Goal: Task Accomplishment & Management: Complete application form

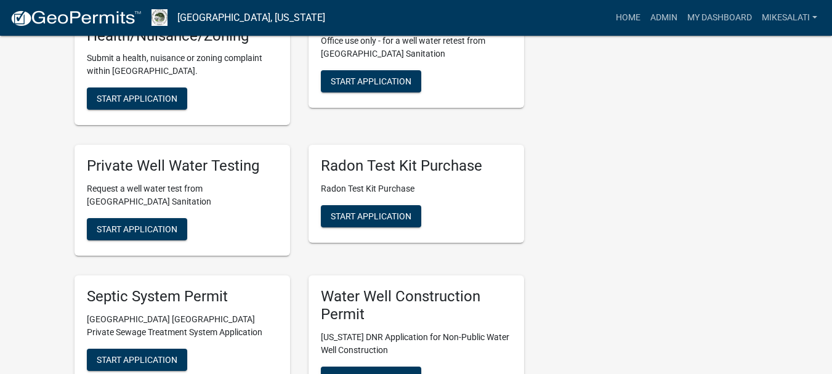
scroll to position [1909, 0]
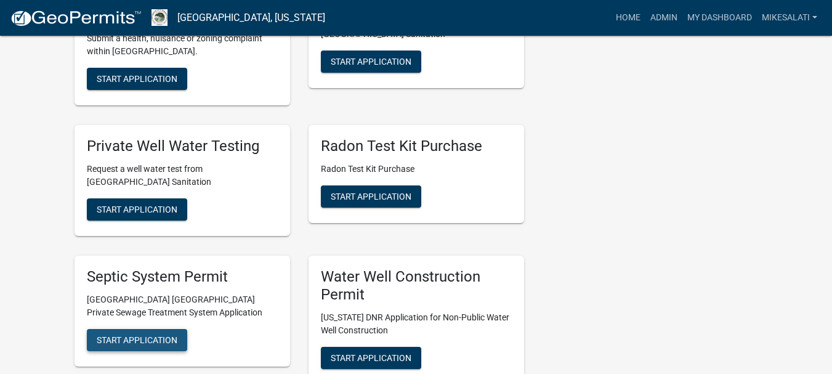
click at [161, 335] on span "Start Application" at bounding box center [137, 340] width 81 height 10
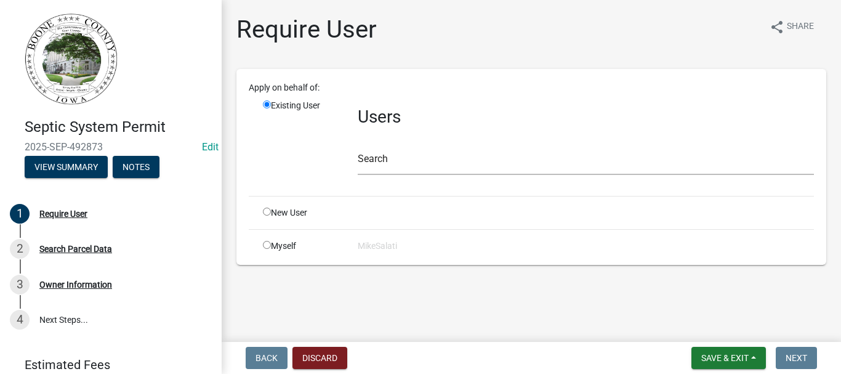
click at [268, 212] on input "radio" at bounding box center [267, 212] width 8 height 8
radio input "true"
radio input "false"
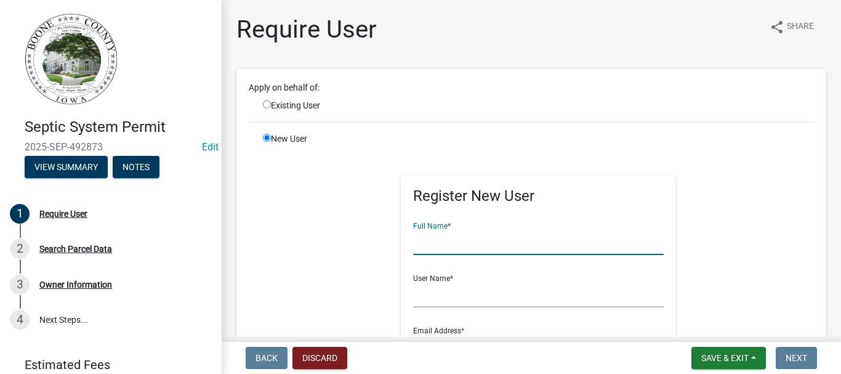
click at [430, 250] on input "text" at bounding box center [538, 242] width 251 height 25
type input "[PERSON_NAME]"
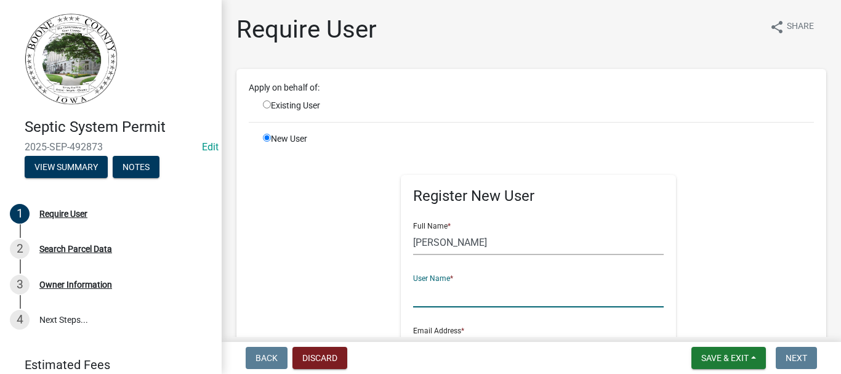
click at [417, 296] on input "text" at bounding box center [538, 294] width 251 height 25
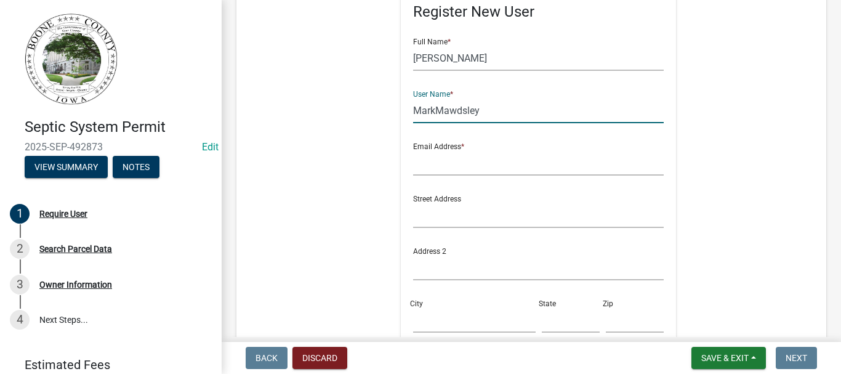
scroll to position [185, 0]
type input "MarkMawdsley"
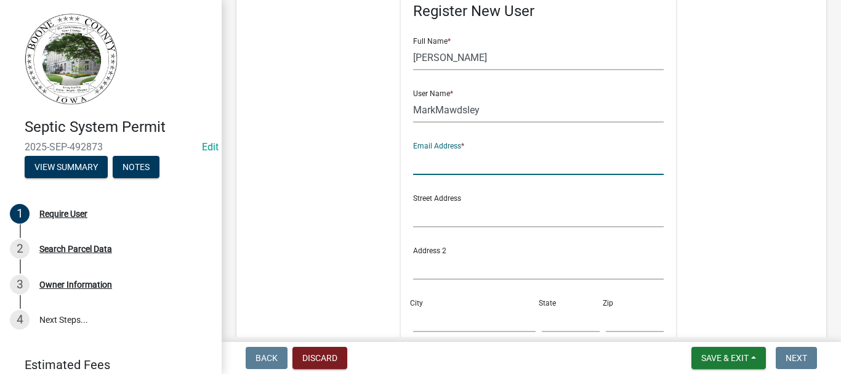
click at [425, 166] on input "text" at bounding box center [538, 162] width 251 height 25
type input "[EMAIL_ADDRESS][DOMAIN_NAME]"
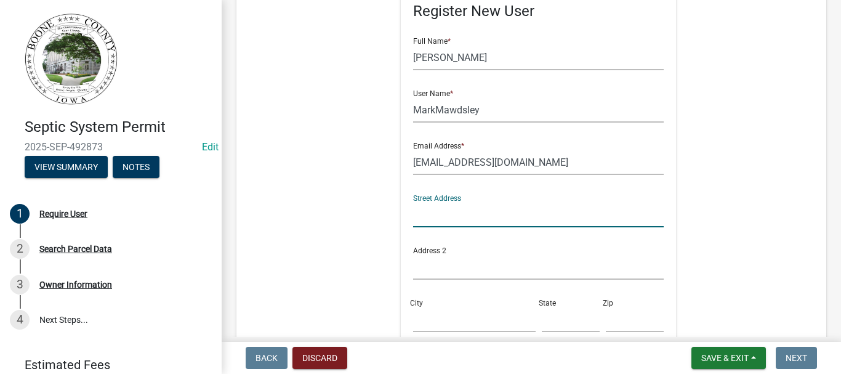
click at [437, 213] on input "text" at bounding box center [538, 214] width 251 height 25
type input "[STREET_ADDRESS]"
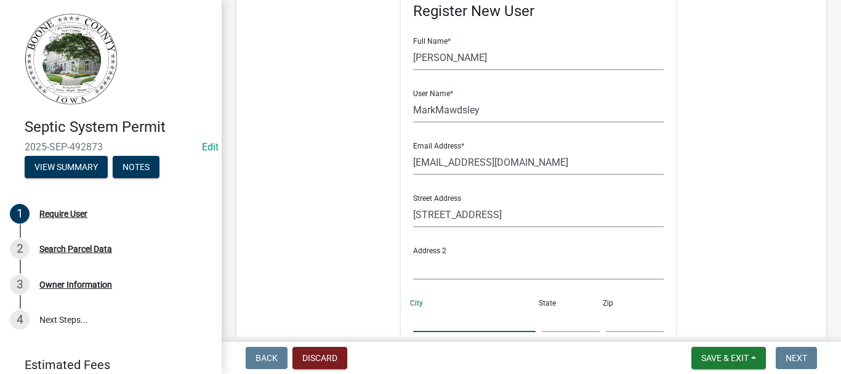
click at [445, 311] on input "City" at bounding box center [474, 319] width 123 height 25
type input "[GEOGRAPHIC_DATA]"
click at [551, 323] on input "text" at bounding box center [571, 319] width 58 height 25
type input "IA"
click at [613, 323] on input "text" at bounding box center [635, 319] width 58 height 25
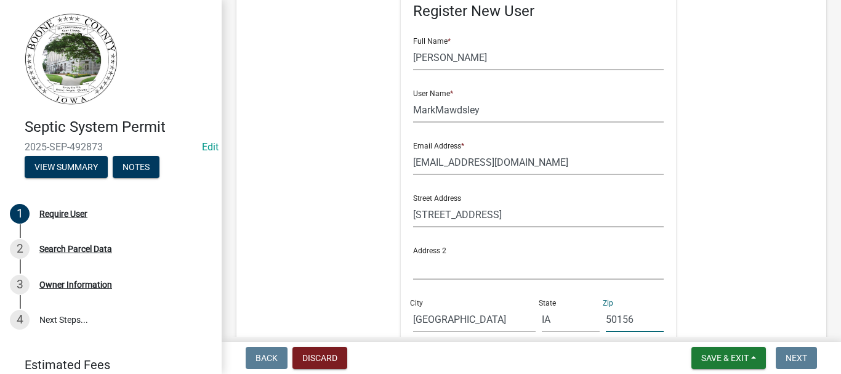
type input "50156"
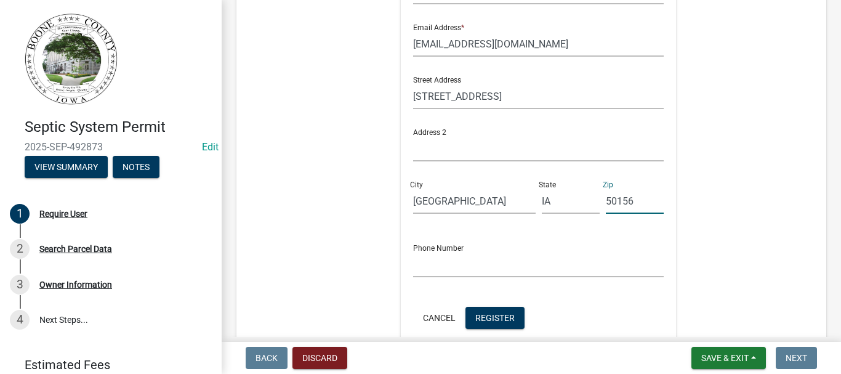
scroll to position [308, 0]
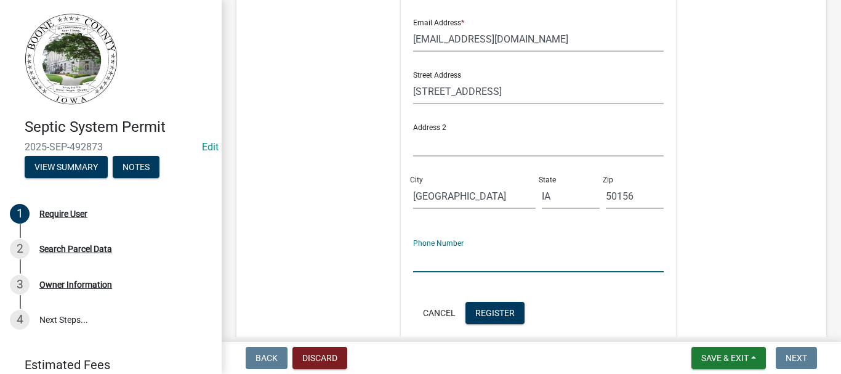
click at [437, 257] on input "text" at bounding box center [538, 259] width 251 height 25
type input "[PHONE_NUMBER]"
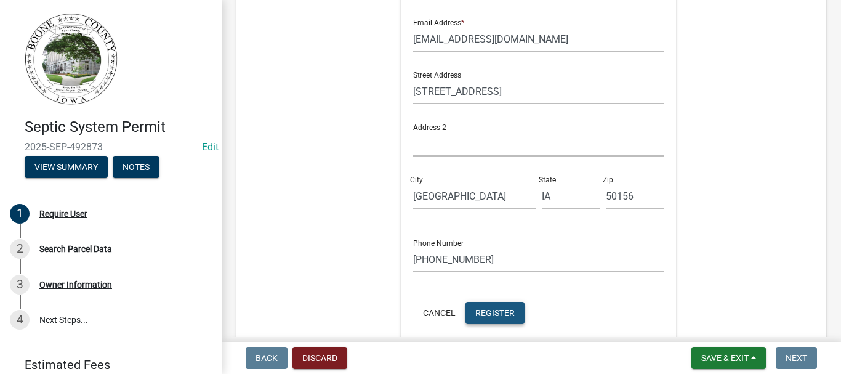
click at [488, 307] on span "Register" at bounding box center [494, 312] width 39 height 10
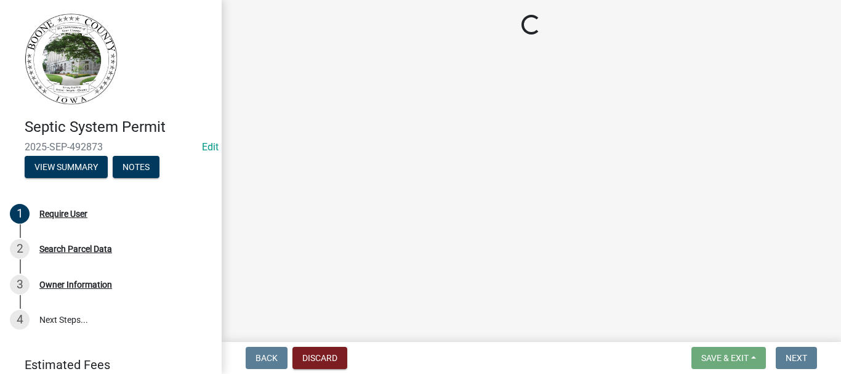
scroll to position [0, 0]
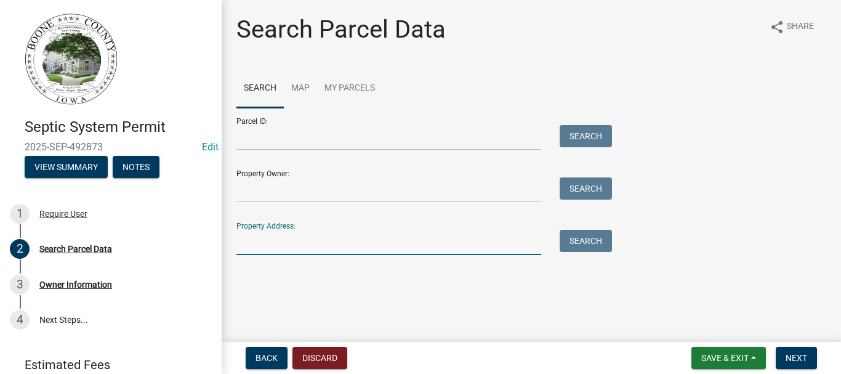
click at [382, 236] on input "Property Address:" at bounding box center [388, 242] width 305 height 25
type input "1"
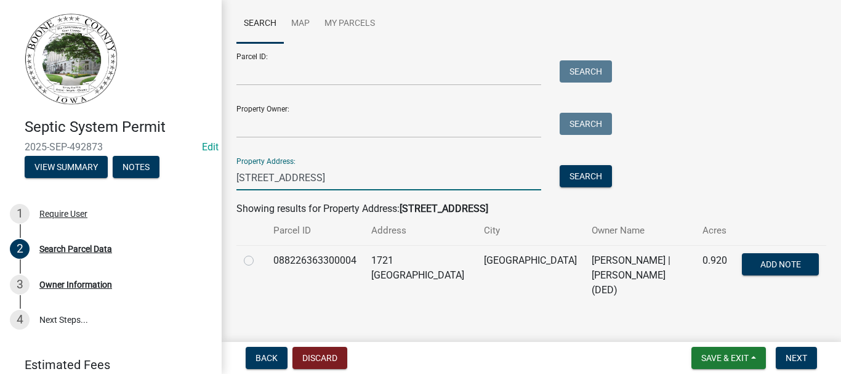
scroll to position [66, 0]
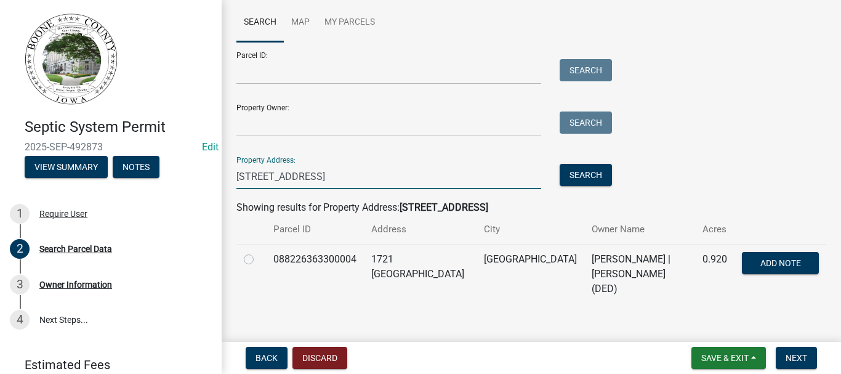
type input "[STREET_ADDRESS]"
click at [259, 252] on label at bounding box center [259, 252] width 0 height 0
click at [259, 259] on input "radio" at bounding box center [263, 256] width 8 height 8
radio input "true"
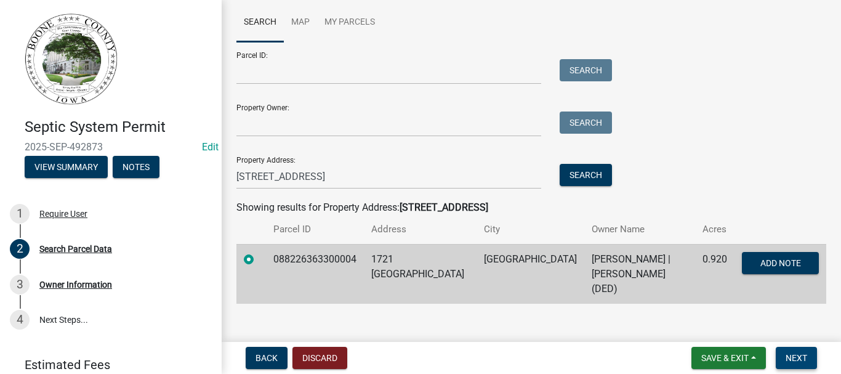
click at [787, 354] on span "Next" at bounding box center [797, 358] width 22 height 10
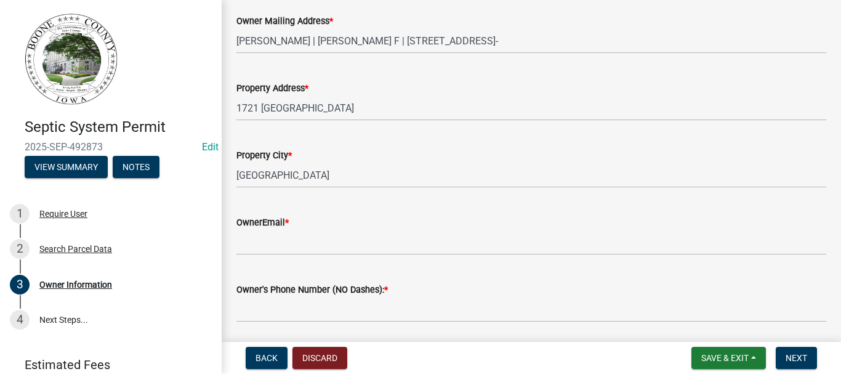
scroll to position [308, 0]
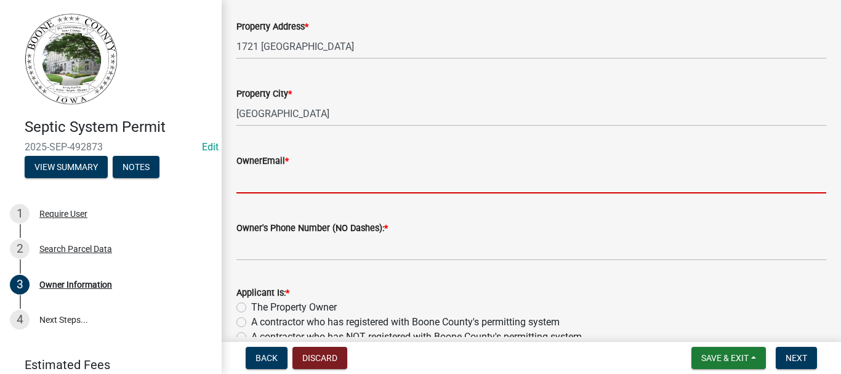
click at [315, 174] on input "OwnerEmail *" at bounding box center [531, 180] width 590 height 25
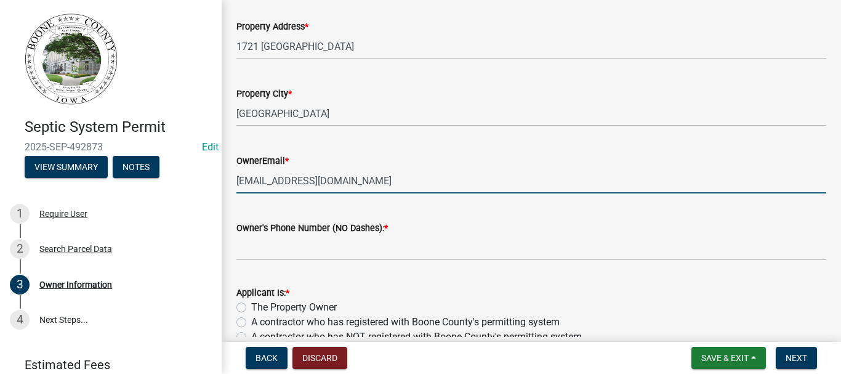
type input "[EMAIL_ADDRESS][DOMAIN_NAME]"
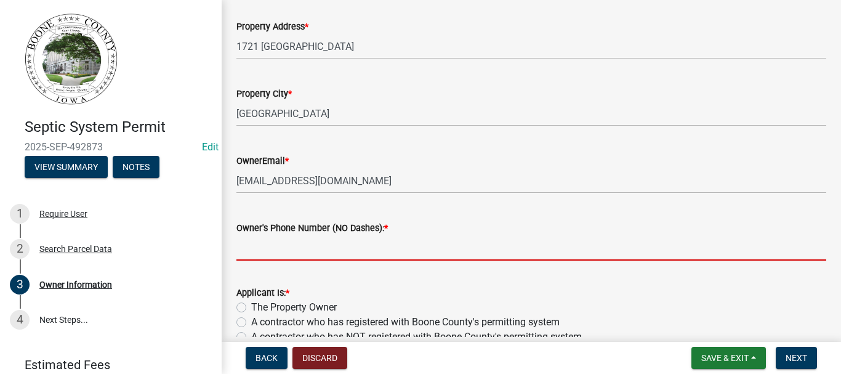
click at [290, 248] on input "Owner's Phone Number (NO Dashes): *" at bounding box center [531, 247] width 590 height 25
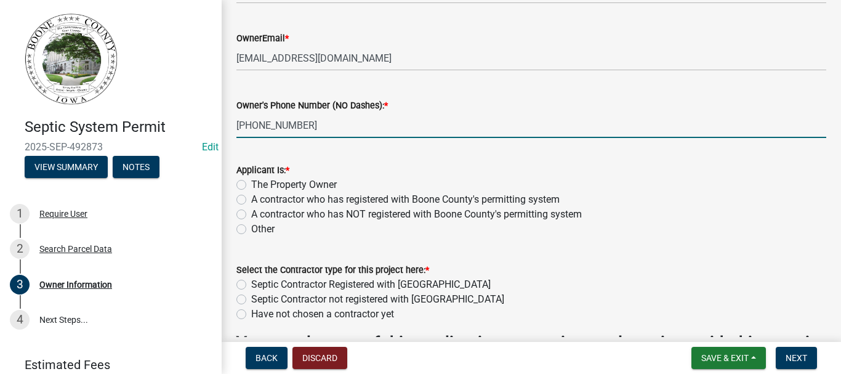
scroll to position [431, 0]
type input "[PHONE_NUMBER]"
click at [251, 185] on label "The Property Owner" at bounding box center [294, 184] width 86 height 15
click at [251, 185] on input "The Property Owner" at bounding box center [255, 181] width 8 height 8
radio input "true"
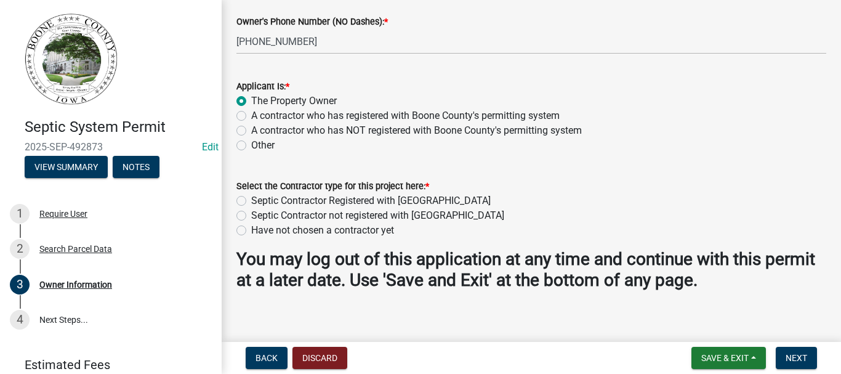
scroll to position [525, 0]
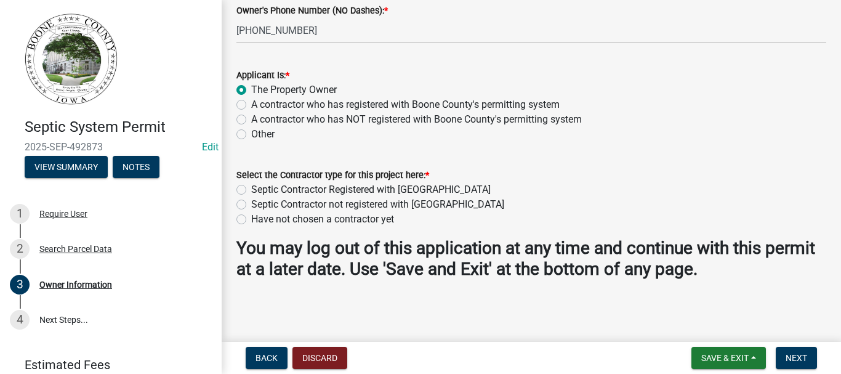
click at [251, 191] on label "Septic Contractor Registered with [GEOGRAPHIC_DATA]" at bounding box center [371, 189] width 240 height 15
click at [251, 190] on input "Septic Contractor Registered with [GEOGRAPHIC_DATA]" at bounding box center [255, 186] width 8 height 8
radio input "true"
click at [807, 361] on span "Next" at bounding box center [797, 358] width 22 height 10
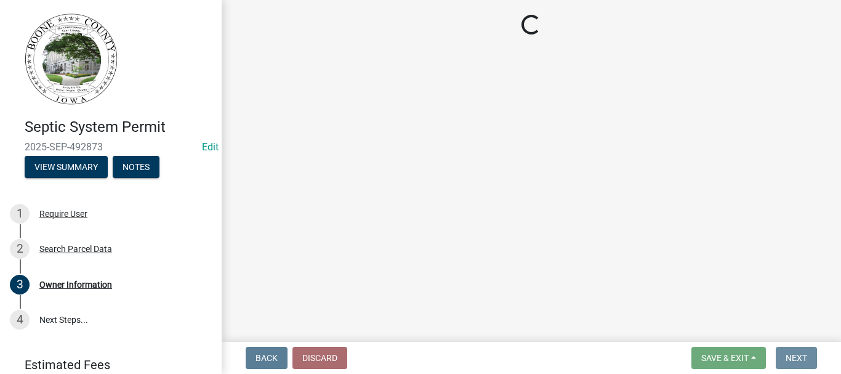
scroll to position [0, 0]
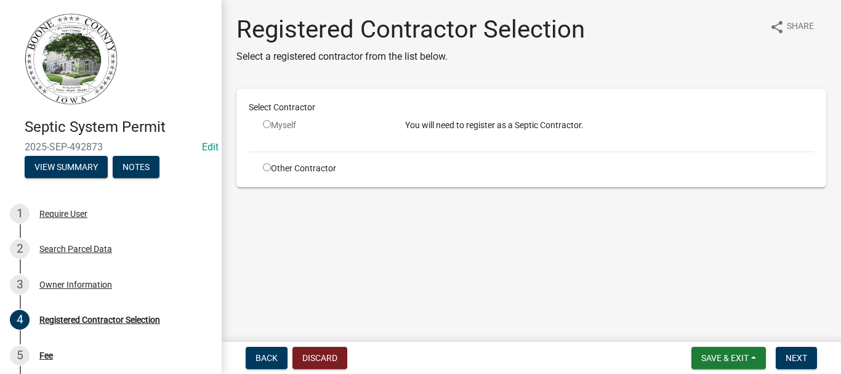
click at [267, 165] on input "radio" at bounding box center [267, 167] width 8 height 8
radio input "true"
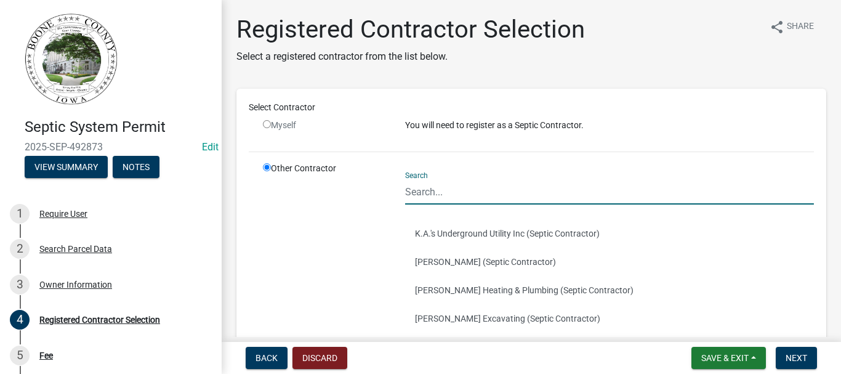
click at [418, 198] on input "Search" at bounding box center [609, 191] width 409 height 25
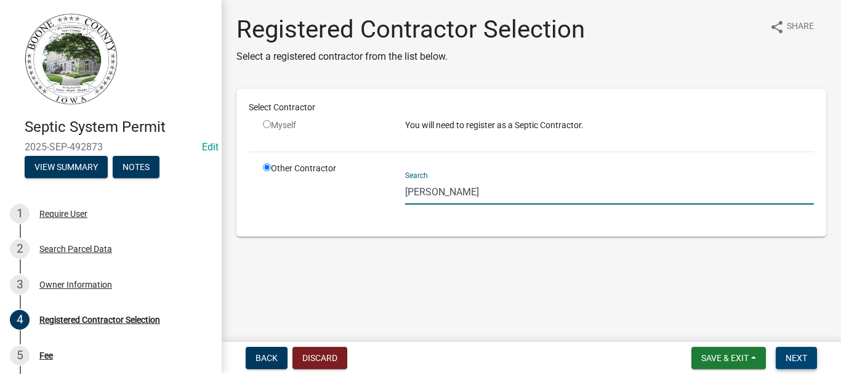
type input "[PERSON_NAME]"
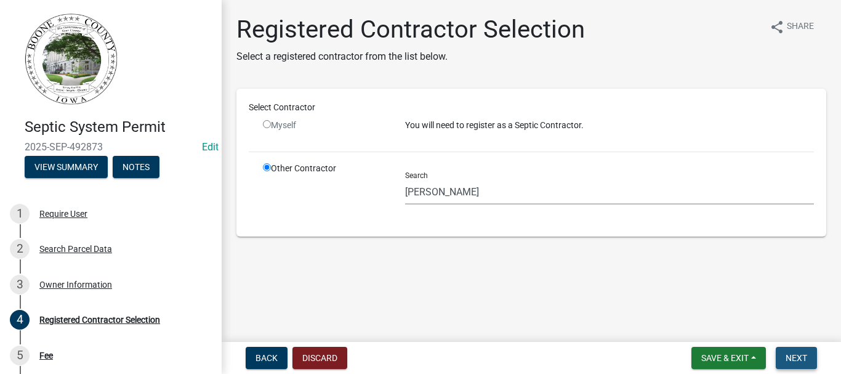
click at [796, 355] on span "Next" at bounding box center [797, 358] width 22 height 10
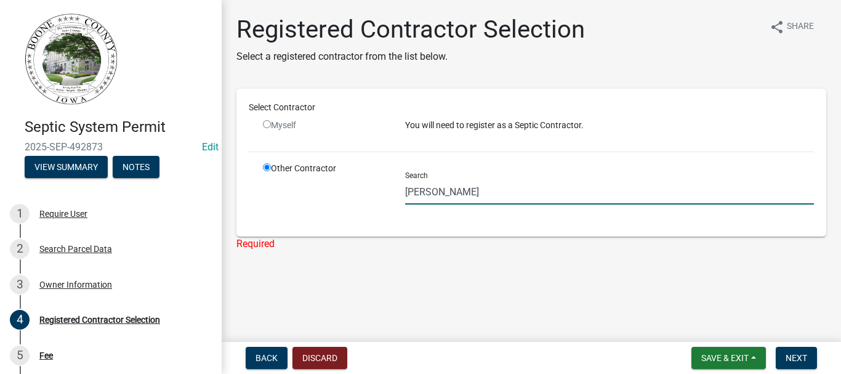
click at [432, 188] on input "[PERSON_NAME]" at bounding box center [609, 191] width 409 height 25
click at [435, 189] on input "[PERSON_NAME]" at bounding box center [609, 191] width 409 height 25
drag, startPoint x: 471, startPoint y: 192, endPoint x: 378, endPoint y: 191, distance: 93.0
click at [378, 191] on div "Other Contractor Search [PERSON_NAME]" at bounding box center [539, 193] width 570 height 62
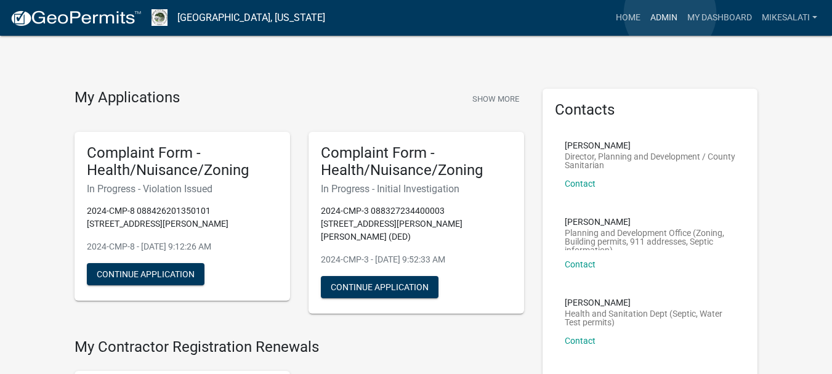
click at [670, 14] on link "Admin" at bounding box center [663, 17] width 37 height 23
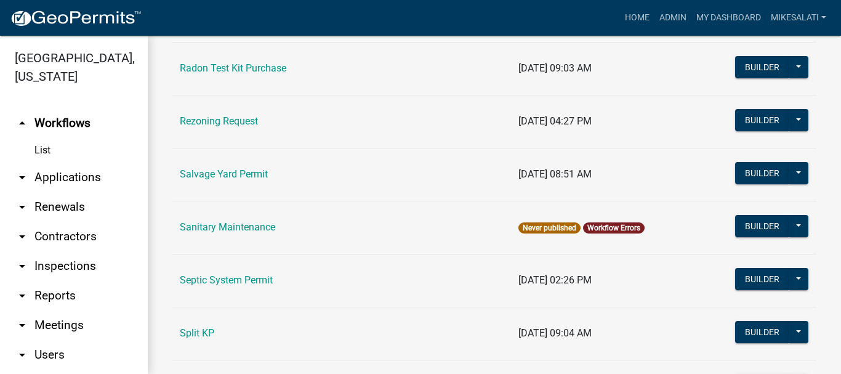
scroll to position [1663, 0]
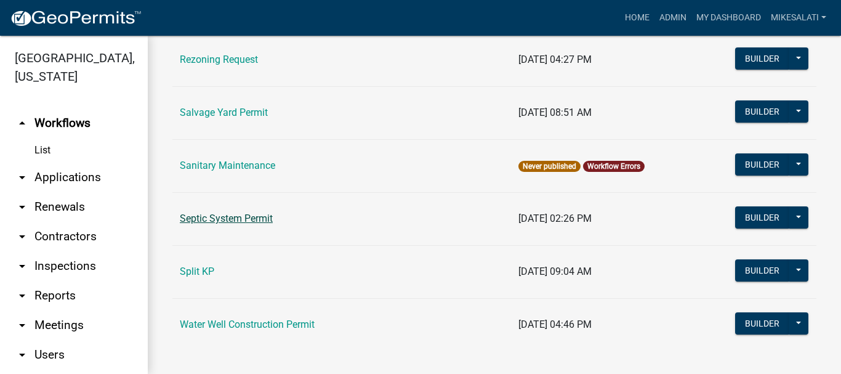
click at [269, 219] on link "Septic System Permit" at bounding box center [226, 218] width 93 height 12
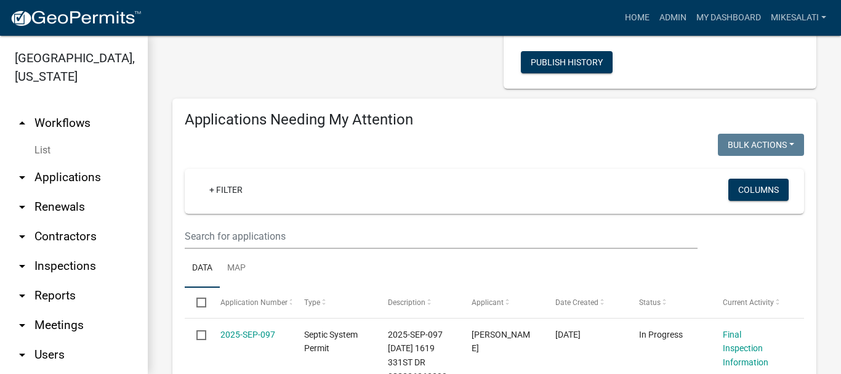
scroll to position [185, 0]
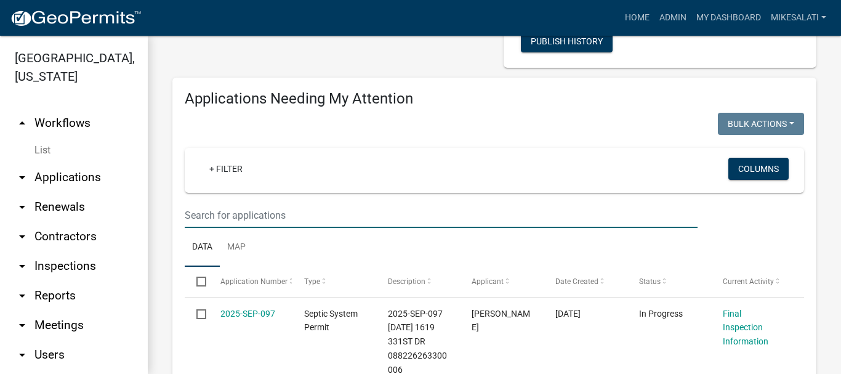
click at [288, 217] on input "text" at bounding box center [441, 215] width 513 height 25
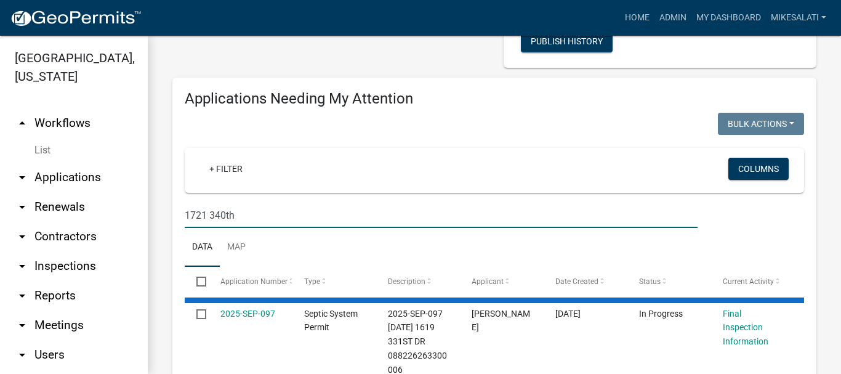
type input "1721 340th"
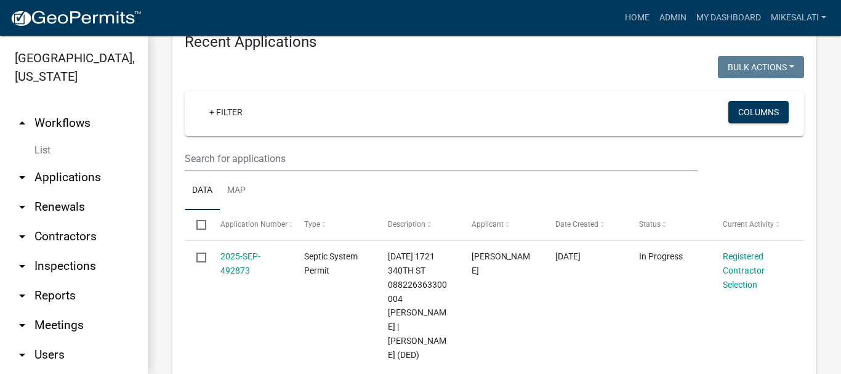
scroll to position [554, 0]
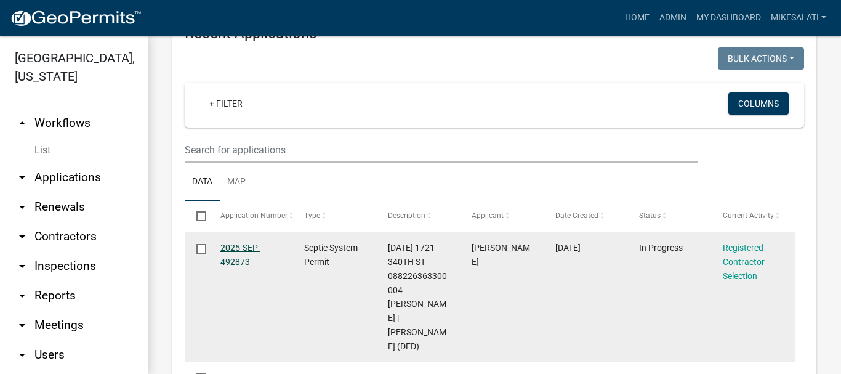
click at [238, 249] on link "2025-SEP-492873" at bounding box center [240, 255] width 40 height 24
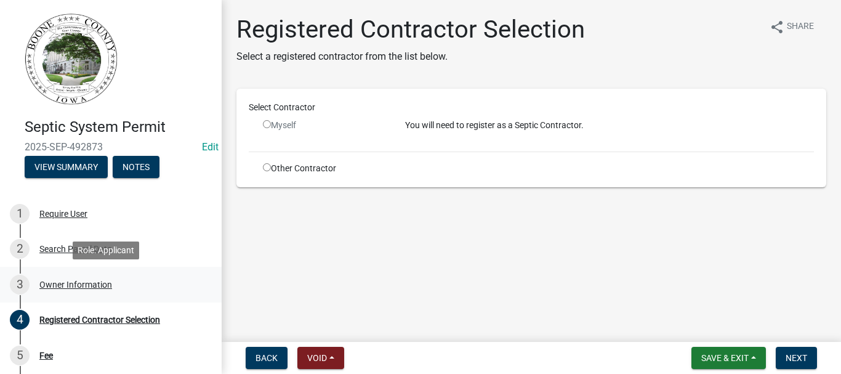
click at [103, 281] on div "Owner Information" at bounding box center [75, 284] width 73 height 9
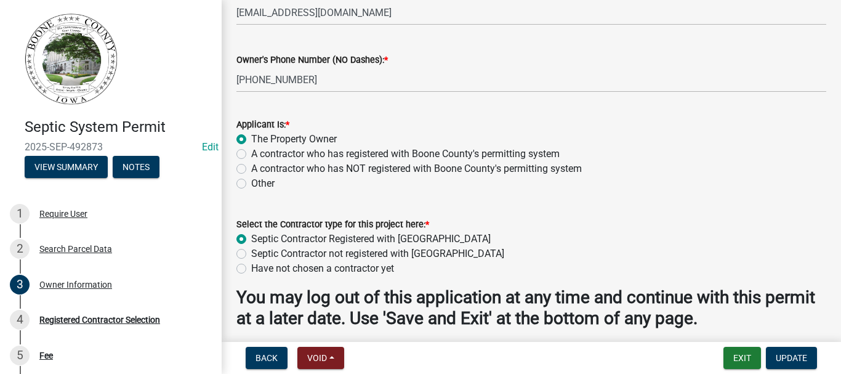
scroll to position [493, 0]
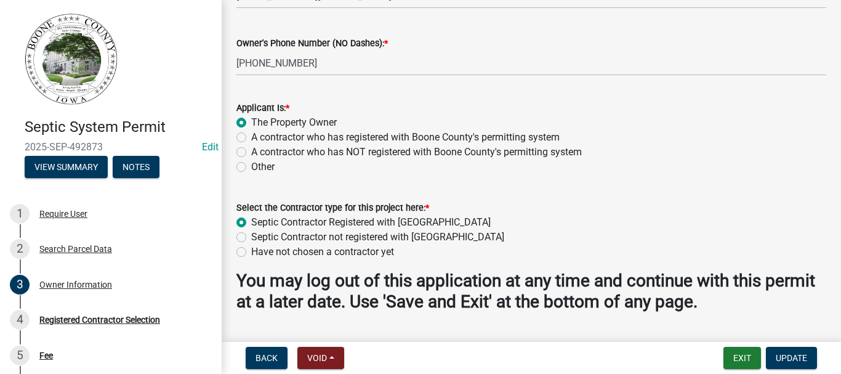
click at [251, 237] on label "Septic Contractor not registered with [GEOGRAPHIC_DATA]" at bounding box center [377, 237] width 253 height 15
click at [251, 237] on input "Septic Contractor not registered with [GEOGRAPHIC_DATA]" at bounding box center [255, 234] width 8 height 8
radio input "true"
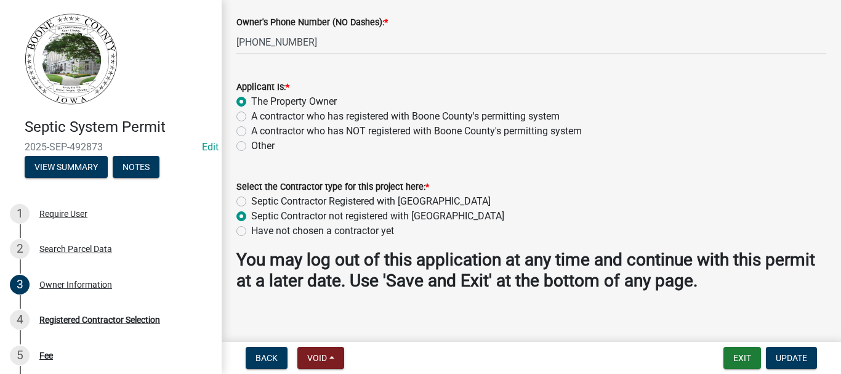
scroll to position [525, 0]
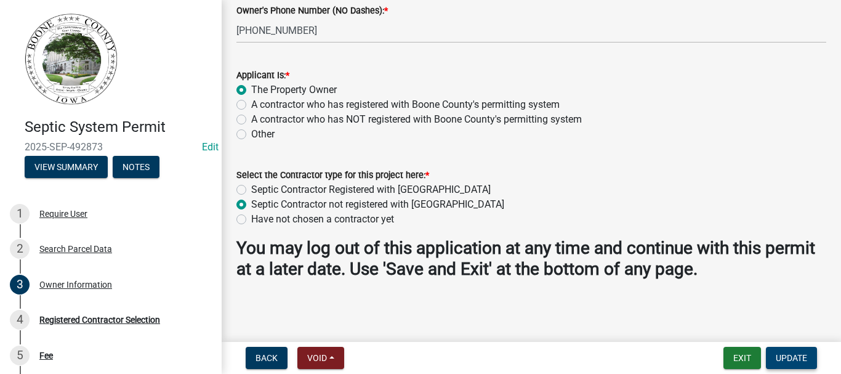
click at [791, 358] on span "Update" at bounding box center [791, 358] width 31 height 10
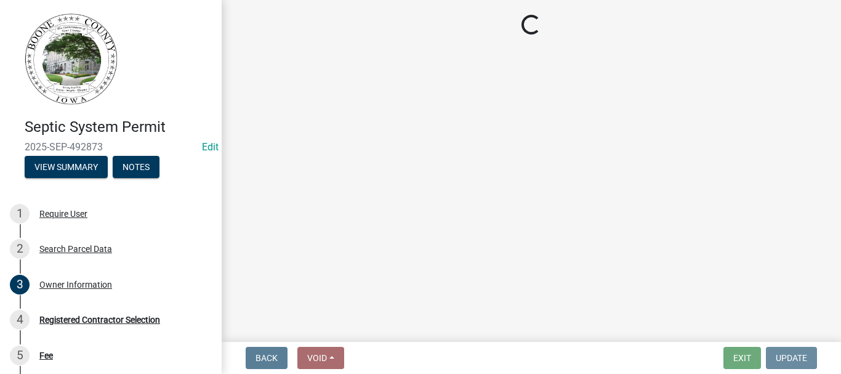
scroll to position [0, 0]
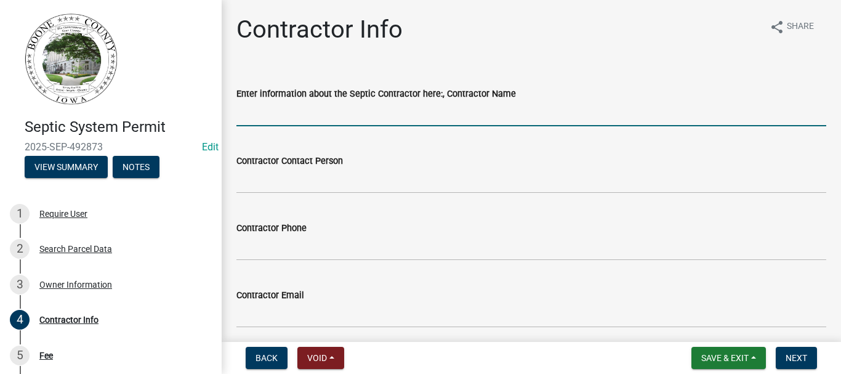
click at [400, 118] on input "Enter information about the Septic Contractor here:, Contractor Name" at bounding box center [531, 113] width 590 height 25
type input "[PERSON_NAME]"
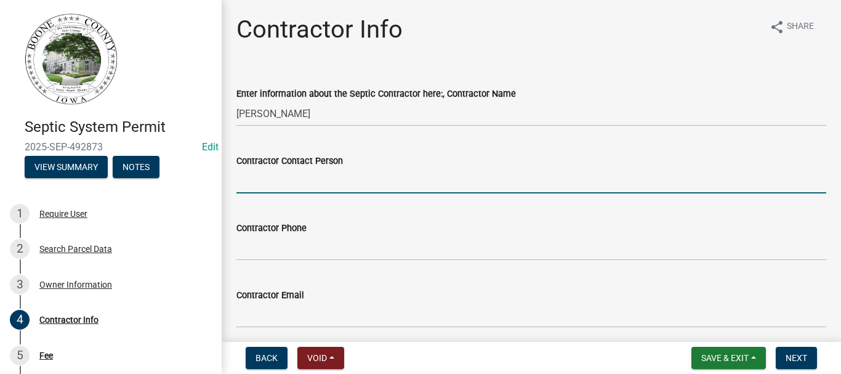
click at [285, 183] on input "Contractor Contact Person" at bounding box center [531, 180] width 590 height 25
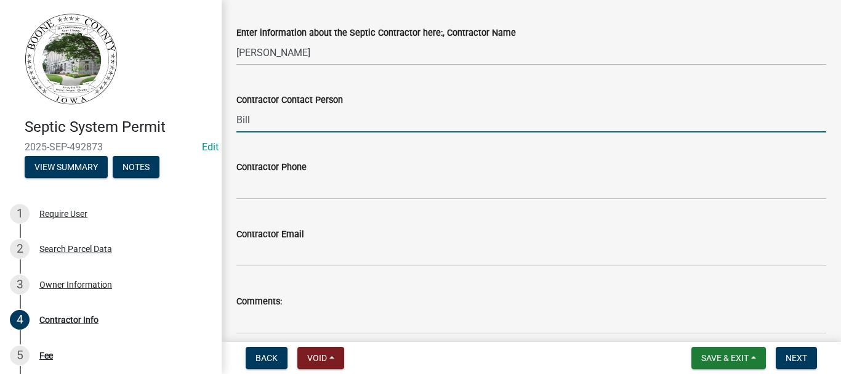
scroll to position [62, 0]
type input "Bill"
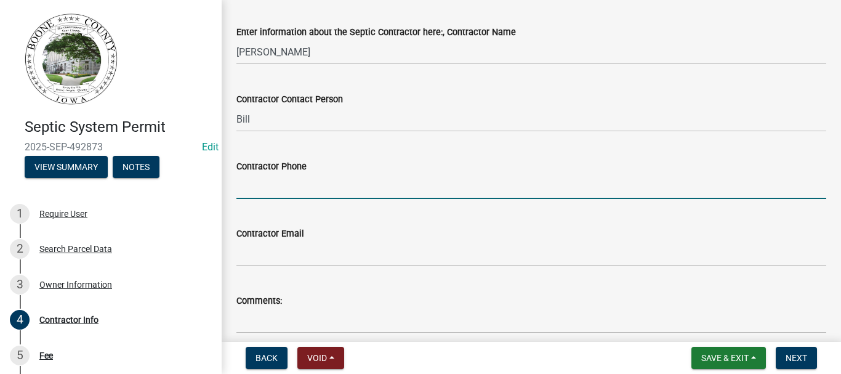
click at [301, 181] on input "Contractor Phone" at bounding box center [531, 186] width 590 height 25
type input "[PHONE_NUMBER]"
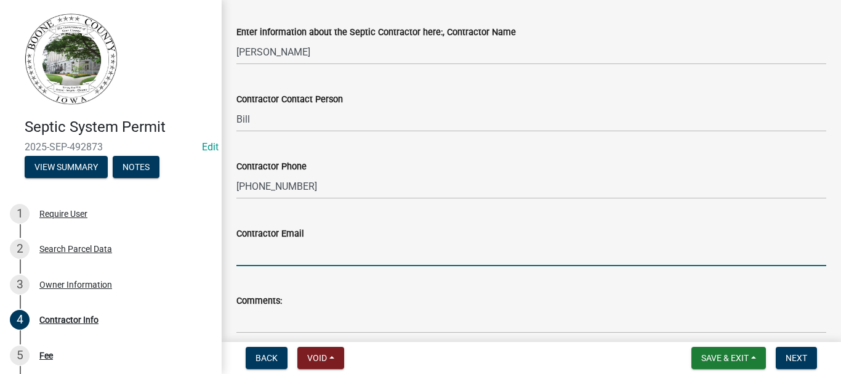
click at [260, 258] on input "Contractor Email" at bounding box center [531, 253] width 590 height 25
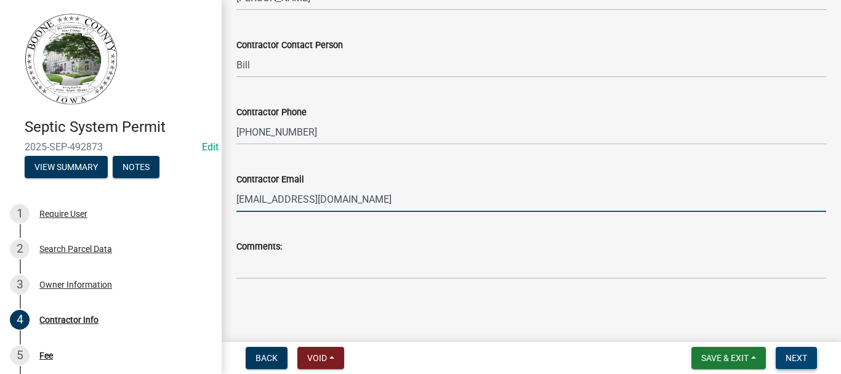
type input "[EMAIL_ADDRESS][DOMAIN_NAME]"
click at [794, 351] on button "Next" at bounding box center [796, 358] width 41 height 22
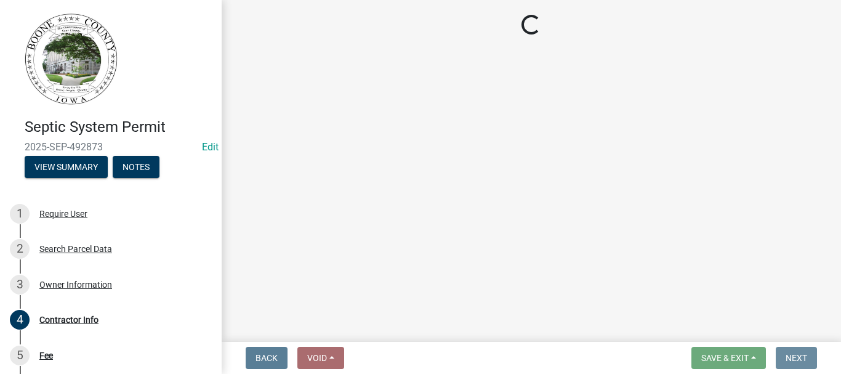
scroll to position [0, 0]
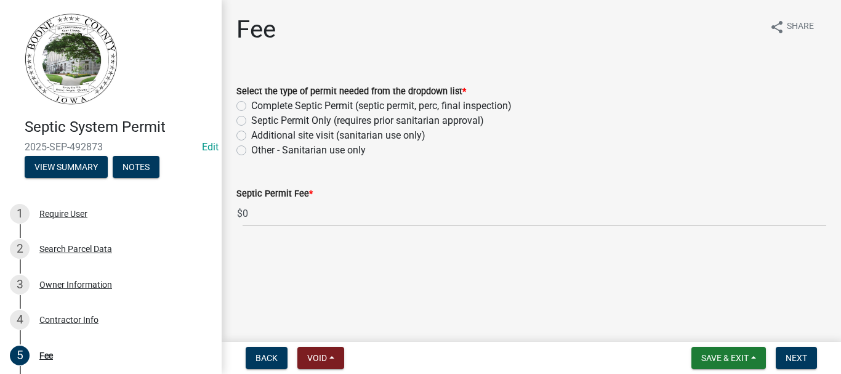
click at [251, 104] on label "Complete Septic Permit (septic permit, perc, final inspection)" at bounding box center [381, 106] width 260 height 15
click at [251, 104] on input "Complete Septic Permit (septic permit, perc, final inspection)" at bounding box center [255, 103] width 8 height 8
radio input "true"
click at [805, 353] on span "Next" at bounding box center [797, 358] width 22 height 10
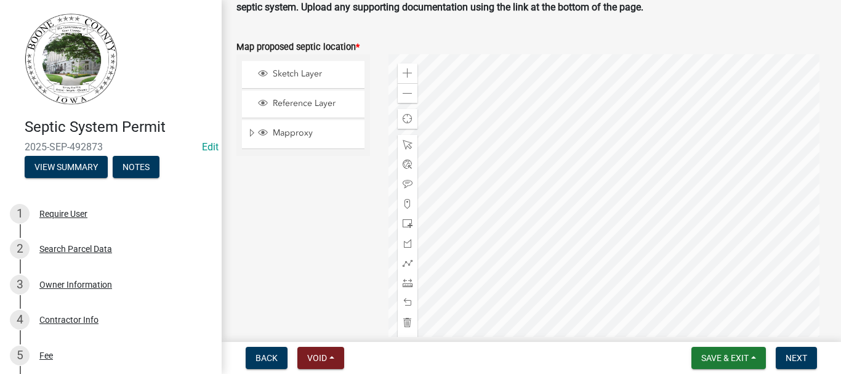
scroll to position [123, 0]
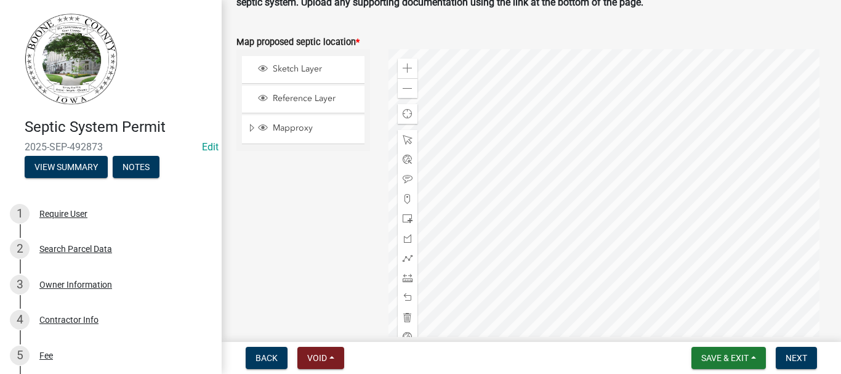
click at [353, 267] on div "Sketch Layer Reference Layer Mapproxy Corporate Limits Parcels Roads Railroads …" at bounding box center [303, 203] width 152 height 308
drag, startPoint x: 404, startPoint y: 257, endPoint x: 433, endPoint y: 238, distance: 34.7
click at [405, 256] on span at bounding box center [408, 258] width 10 height 10
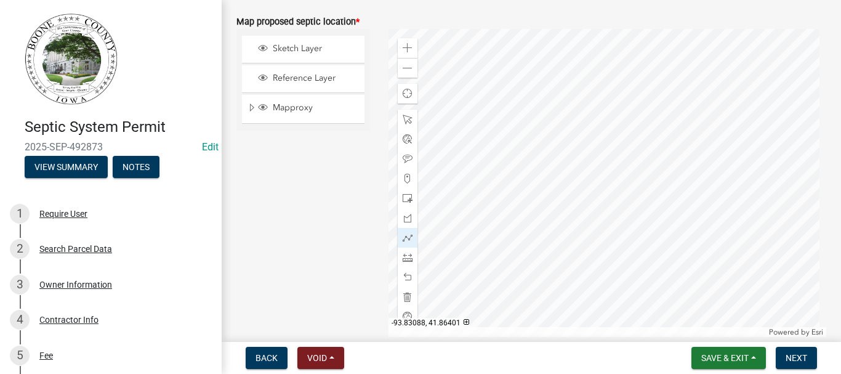
click at [618, 79] on div at bounding box center [608, 183] width 438 height 308
click at [602, 95] on div at bounding box center [608, 183] width 438 height 308
click at [604, 80] on div at bounding box center [608, 183] width 438 height 308
click at [617, 94] on div at bounding box center [608, 183] width 438 height 308
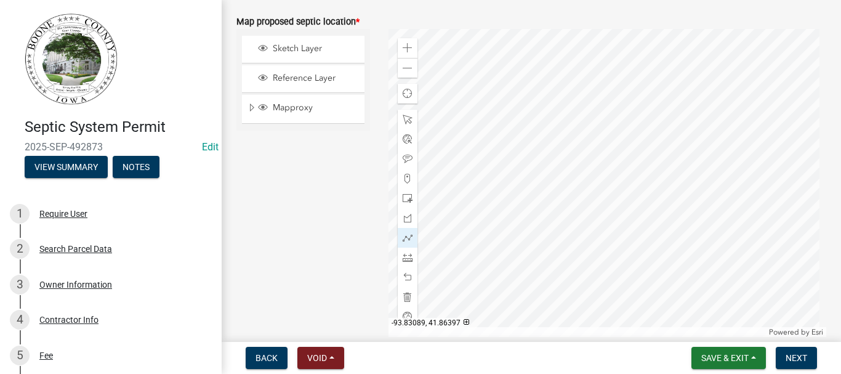
click at [617, 94] on div at bounding box center [608, 183] width 438 height 308
click at [618, 95] on div at bounding box center [608, 183] width 438 height 308
click at [809, 358] on button "Next" at bounding box center [796, 358] width 41 height 22
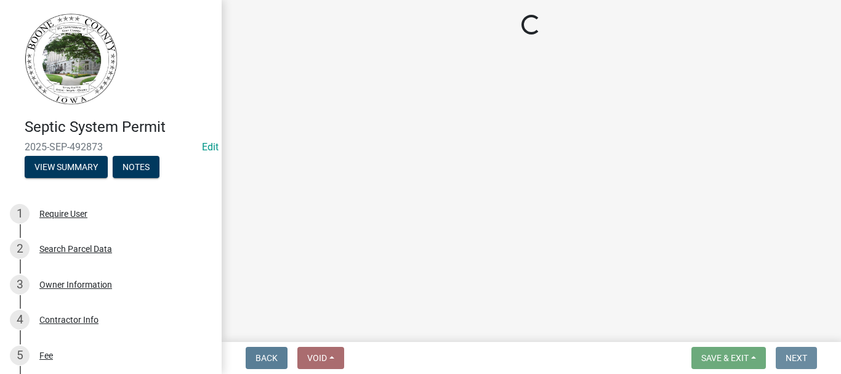
scroll to position [0, 0]
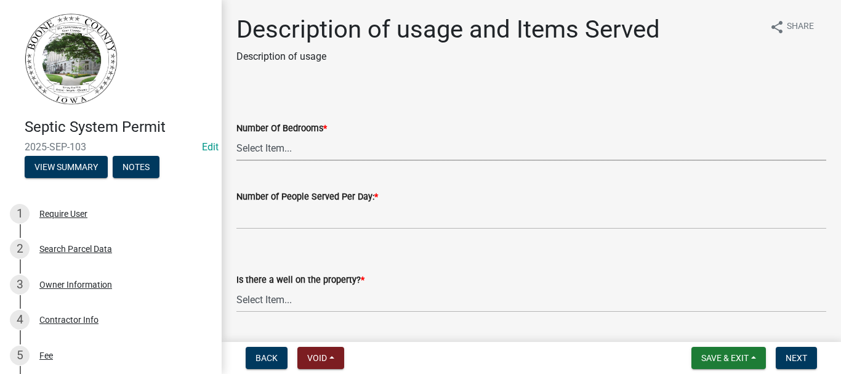
click at [270, 148] on select "Select Item... 0 1 2 3 4 5 6 7 8 9 10" at bounding box center [531, 147] width 590 height 25
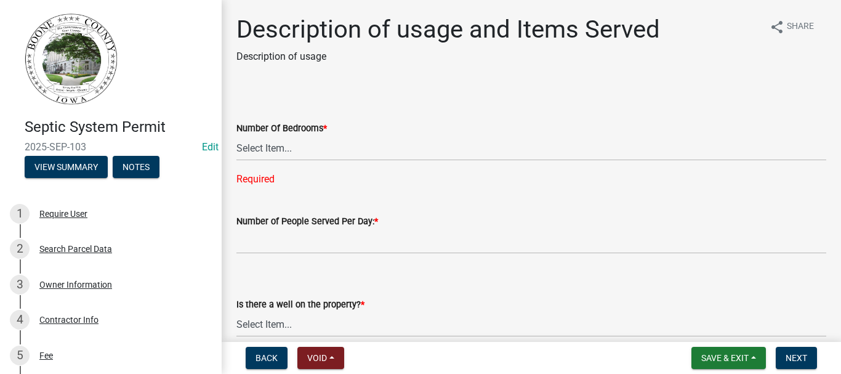
click at [269, 145] on select "Select Item... 0 1 2 3 4 5 6 7 8 9 10" at bounding box center [531, 147] width 590 height 25
click at [236, 135] on select "Select Item... 0 1 2 3 4 5 6 7 8 9 10" at bounding box center [531, 147] width 590 height 25
select select "29b41b0a-4234-4748-bbab-b2f0c7198ac4"
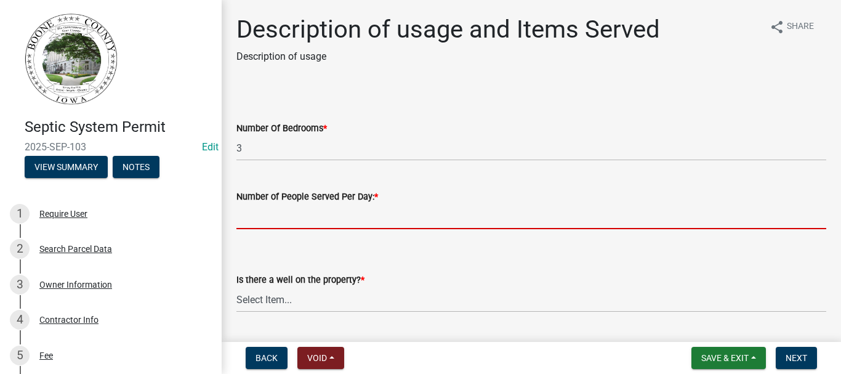
click at [258, 222] on input "text" at bounding box center [531, 216] width 590 height 25
type input "2"
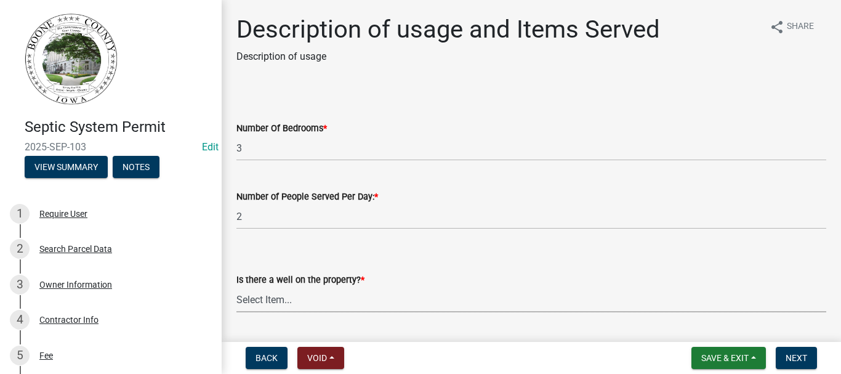
click at [278, 298] on select "Select Item... Yes No" at bounding box center [531, 299] width 590 height 25
click at [236, 287] on select "Select Item... Yes No" at bounding box center [531, 299] width 590 height 25
select select "b661b9b1-78df-4041-ac17-7d876ec9553c"
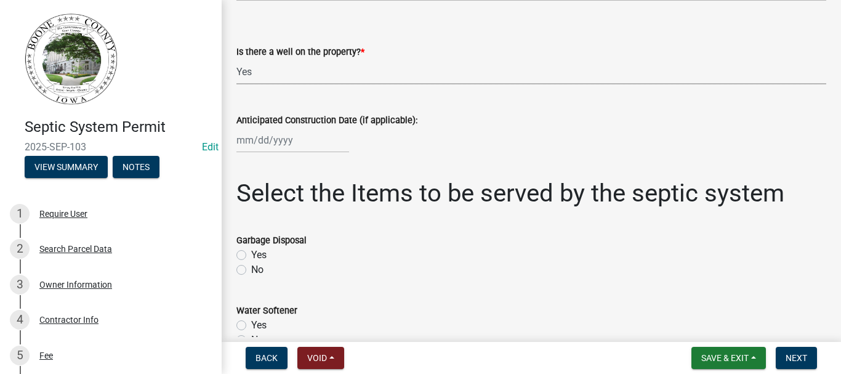
scroll to position [246, 0]
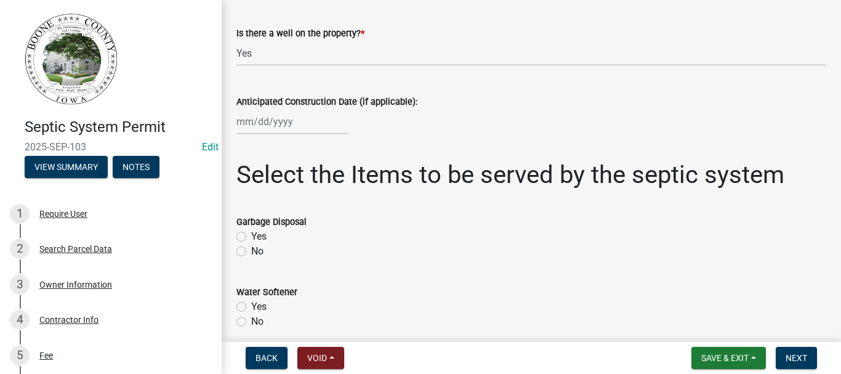
click at [251, 235] on label "Yes" at bounding box center [258, 236] width 15 height 15
click at [251, 235] on input "Yes" at bounding box center [255, 233] width 8 height 8
radio input "true"
click at [251, 318] on label "No" at bounding box center [257, 321] width 12 height 15
click at [251, 318] on input "No" at bounding box center [255, 318] width 8 height 8
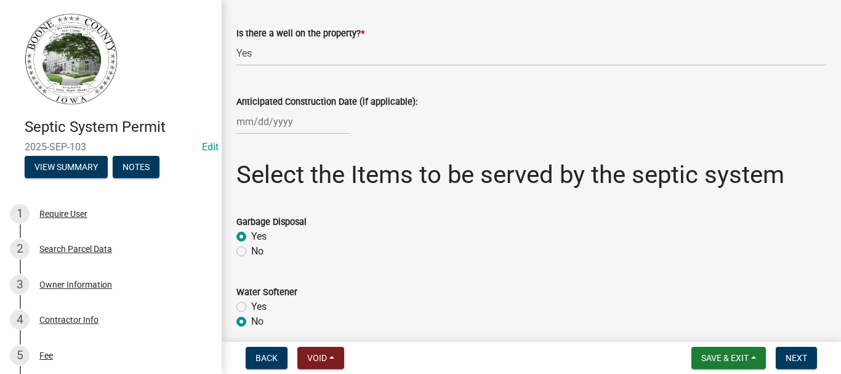
radio input "true"
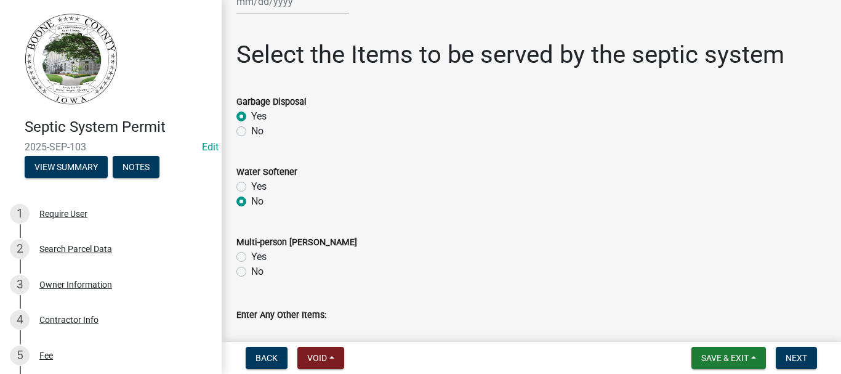
scroll to position [369, 0]
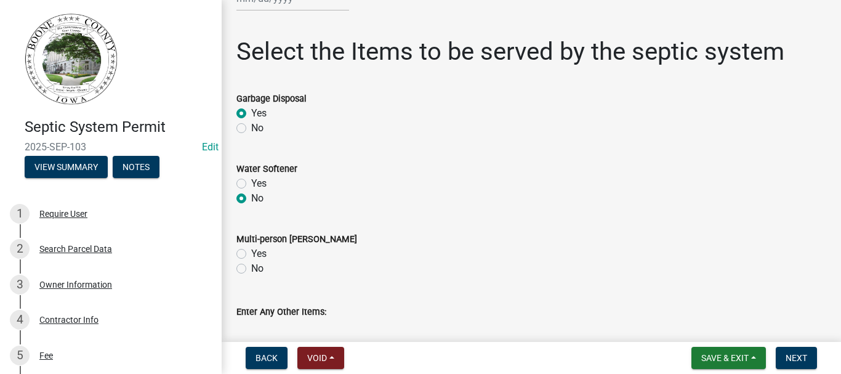
click at [251, 270] on label "No" at bounding box center [257, 268] width 12 height 15
click at [251, 269] on input "No" at bounding box center [255, 265] width 8 height 8
radio input "true"
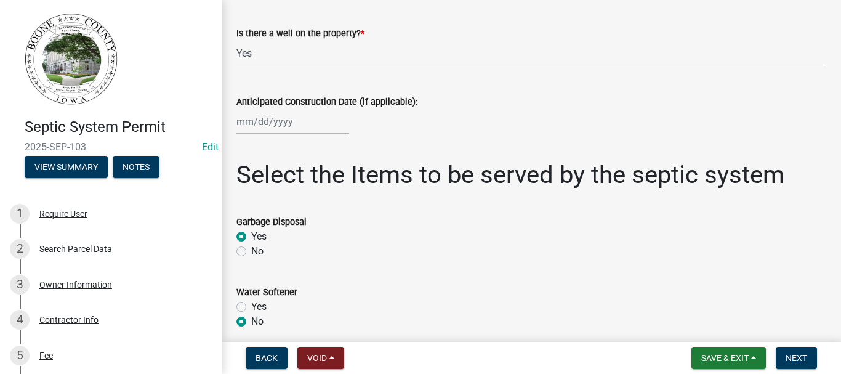
scroll to position [123, 0]
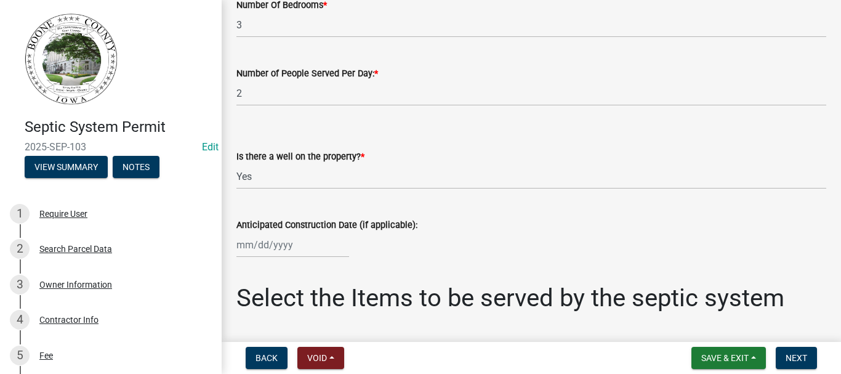
click at [288, 245] on div at bounding box center [292, 244] width 113 height 25
select select "10"
select select "2025"
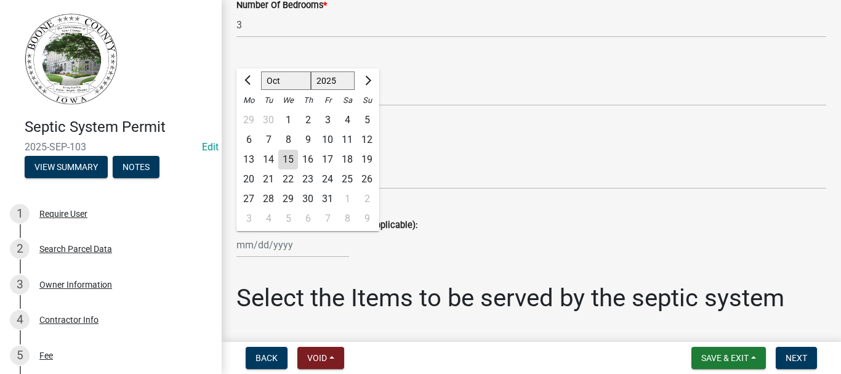
click at [308, 156] on div "16" at bounding box center [308, 160] width 20 height 20
type input "[DATE]"
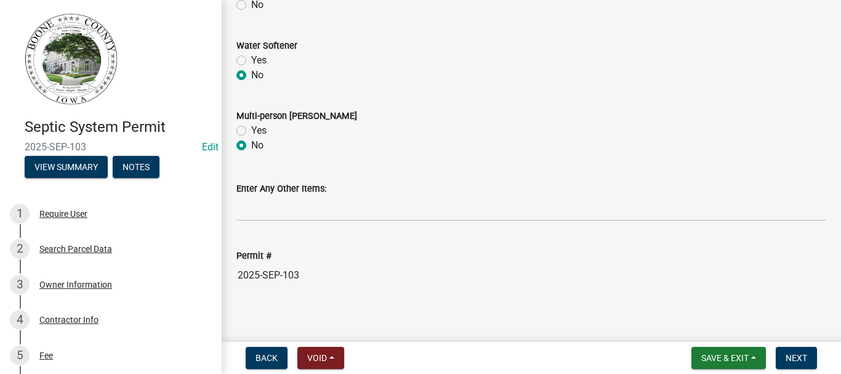
scroll to position [501, 0]
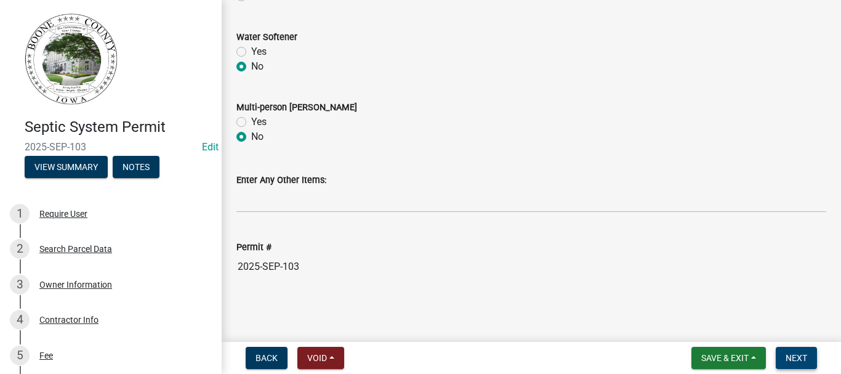
click at [799, 358] on span "Next" at bounding box center [797, 358] width 22 height 10
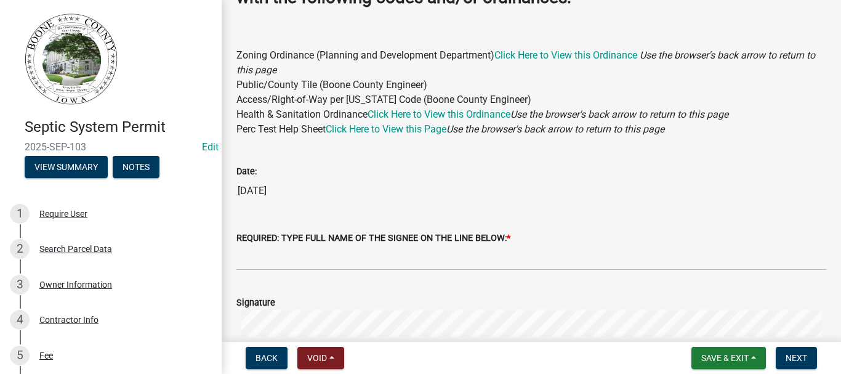
scroll to position [185, 0]
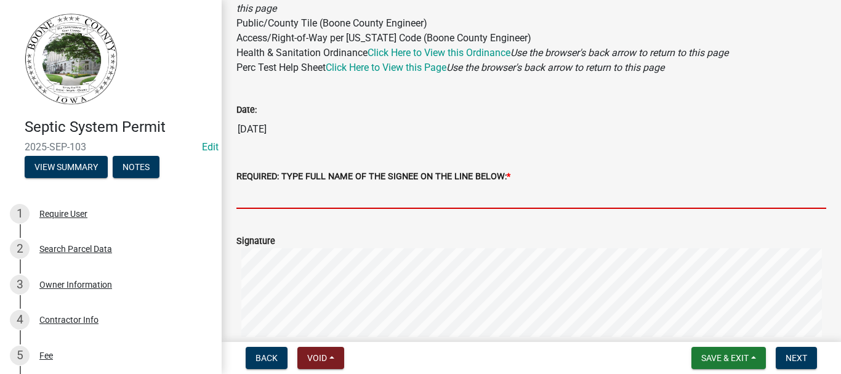
click at [523, 206] on input "REQUIRED: TYPE FULL NAME OF THE SIGNEE ON THE LINE BELOW: *" at bounding box center [531, 196] width 590 height 25
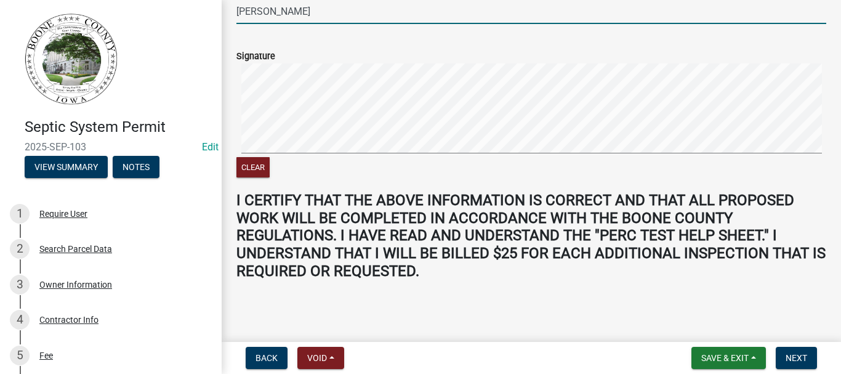
scroll to position [371, 0]
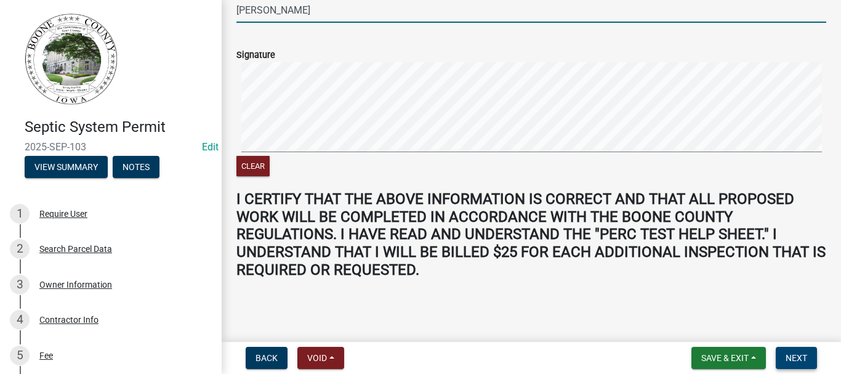
type input "[PERSON_NAME]"
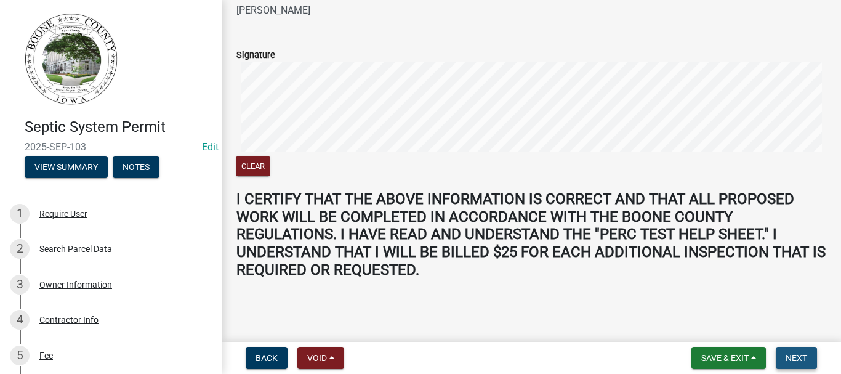
click at [802, 357] on span "Next" at bounding box center [797, 358] width 22 height 10
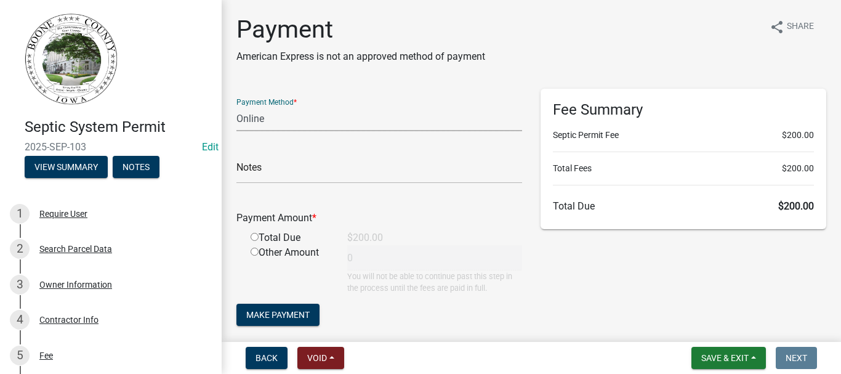
click at [261, 123] on select "Credit Card POS Check Cash Online" at bounding box center [379, 118] width 286 height 25
select select "1: 0"
click at [236, 106] on select "Credit Card POS Check Cash Online" at bounding box center [379, 118] width 286 height 25
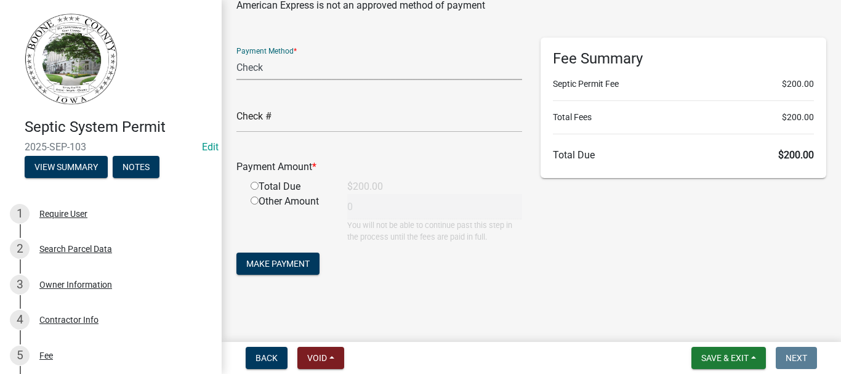
click at [254, 184] on input "radio" at bounding box center [255, 186] width 8 height 8
radio input "true"
type input "200"
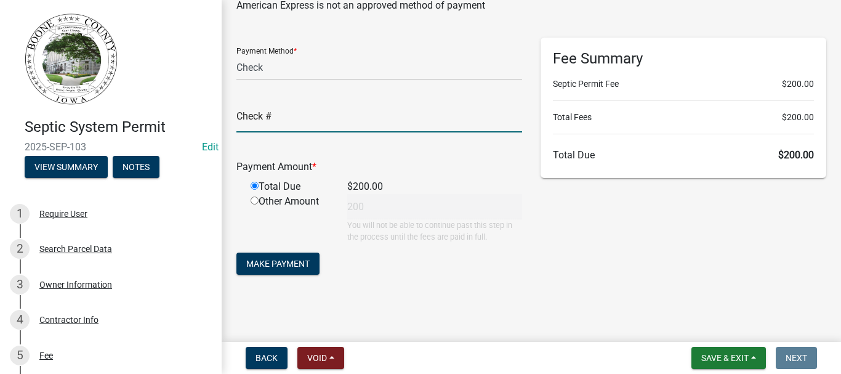
click at [278, 131] on input "text" at bounding box center [379, 119] width 286 height 25
click at [288, 130] on input "text" at bounding box center [379, 119] width 286 height 25
type input "1234"
click at [290, 256] on button "Make Payment" at bounding box center [277, 263] width 83 height 22
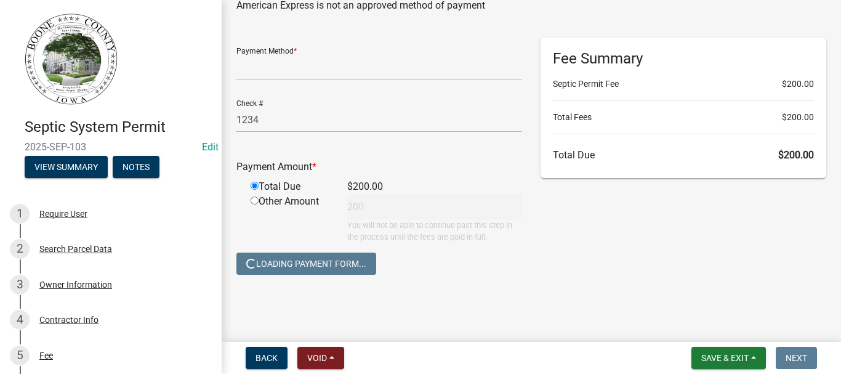
scroll to position [0, 0]
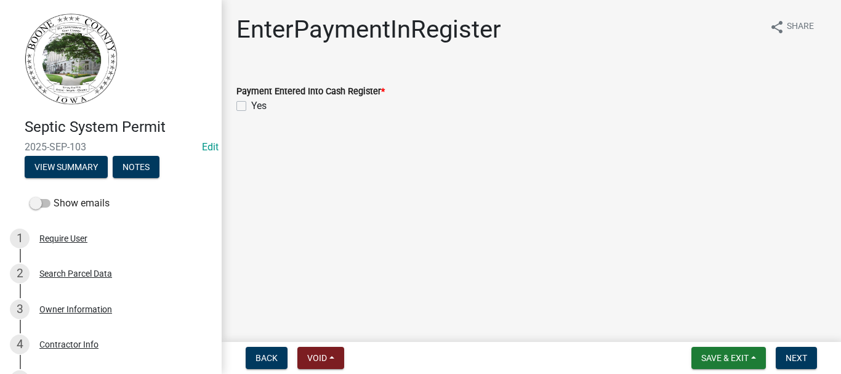
click at [251, 105] on label "Yes" at bounding box center [258, 106] width 15 height 15
click at [251, 105] on input "Yes" at bounding box center [255, 103] width 8 height 8
checkbox input "true"
click at [788, 357] on span "Next" at bounding box center [797, 358] width 22 height 10
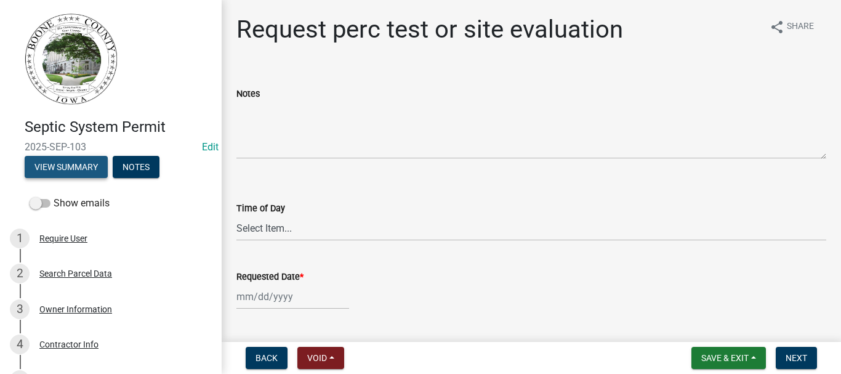
click at [79, 166] on button "View Summary" at bounding box center [66, 167] width 83 height 22
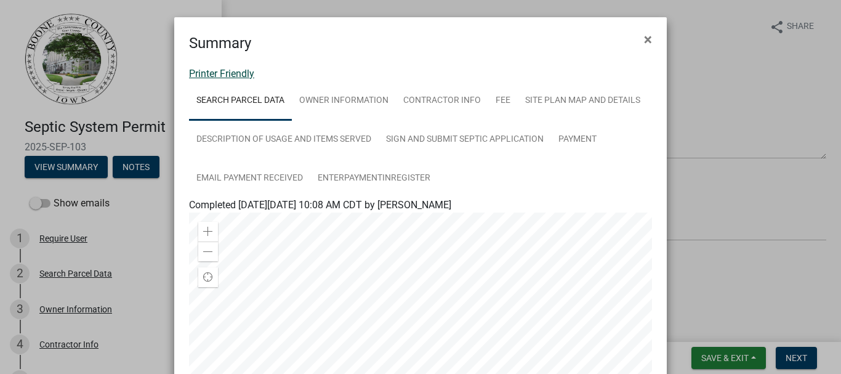
click at [230, 74] on link "Printer Friendly" at bounding box center [221, 74] width 65 height 12
